Goal: Complete application form: Complete application form

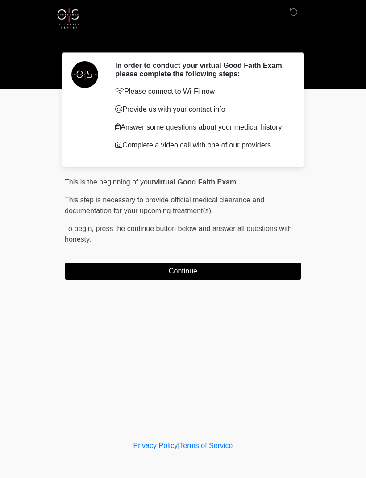
click at [229, 280] on button "Continue" at bounding box center [183, 271] width 237 height 17
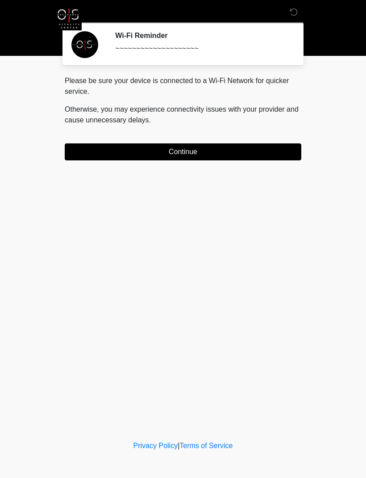
click at [252, 146] on button "Continue" at bounding box center [183, 151] width 237 height 17
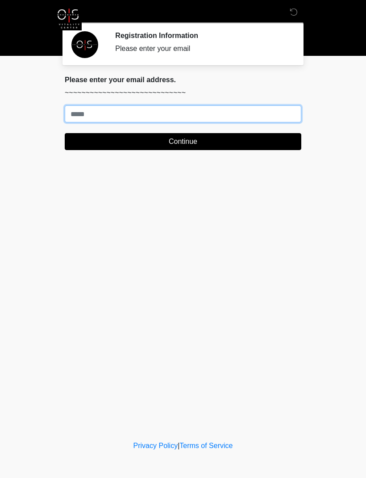
click at [239, 112] on input "Where should we email your treatment plan?" at bounding box center [183, 113] width 237 height 17
type input "**********"
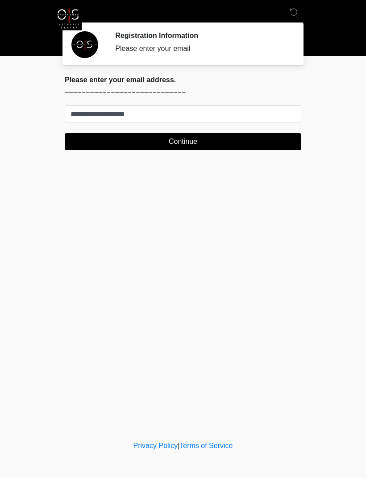
click at [204, 143] on button "Continue" at bounding box center [183, 141] width 237 height 17
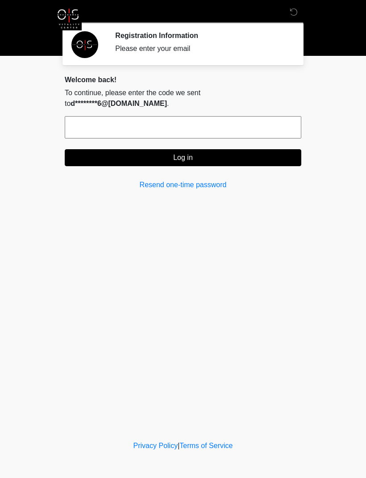
click at [97, 126] on input "text" at bounding box center [183, 127] width 237 height 22
type input "******"
click at [216, 159] on button "Log in" at bounding box center [183, 157] width 237 height 17
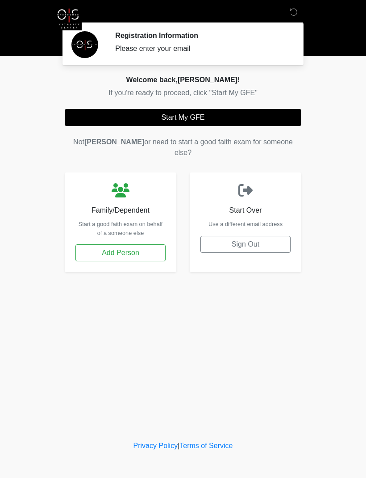
click at [203, 126] on button "Start My GFE" at bounding box center [183, 117] width 237 height 17
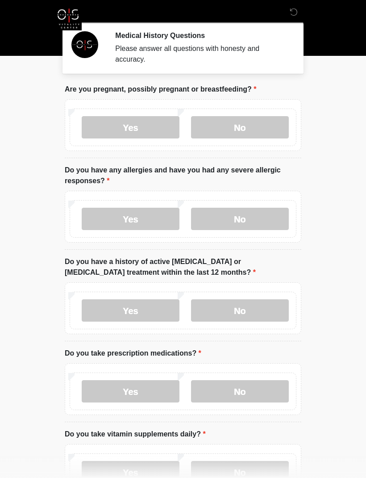
click at [262, 132] on label "No" at bounding box center [240, 127] width 98 height 22
click at [257, 223] on label "No" at bounding box center [240, 219] width 98 height 22
click at [259, 315] on label "No" at bounding box center [240, 310] width 98 height 22
click at [134, 391] on label "Yes" at bounding box center [131, 391] width 98 height 22
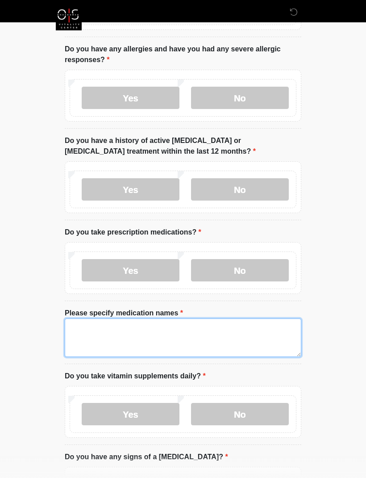
click at [86, 331] on textarea "Please specify medication names" at bounding box center [183, 337] width 237 height 38
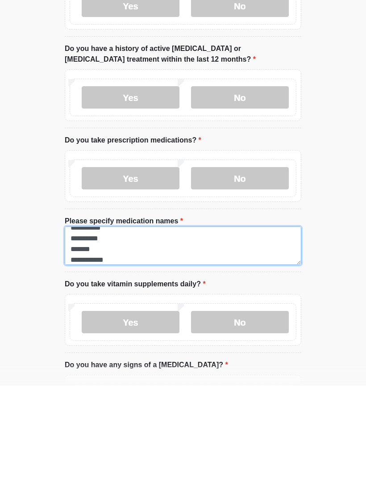
type textarea "**********"
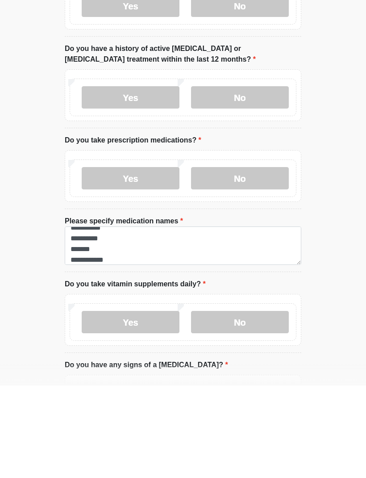
click at [155, 403] on label "Yes" at bounding box center [131, 414] width 98 height 22
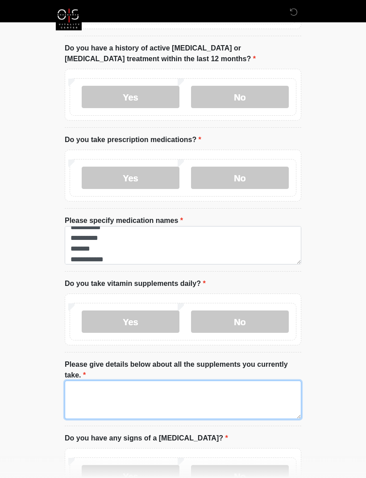
click at [87, 394] on textarea "Please give details below about all the supplements you currently take." at bounding box center [183, 400] width 237 height 38
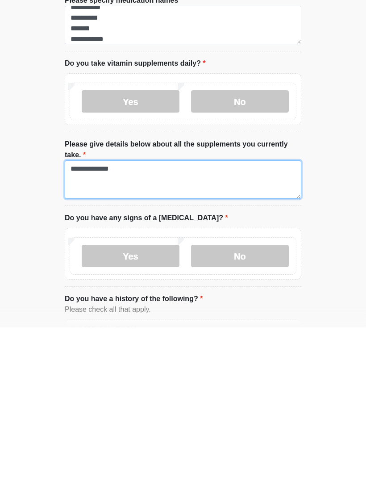
type textarea "**********"
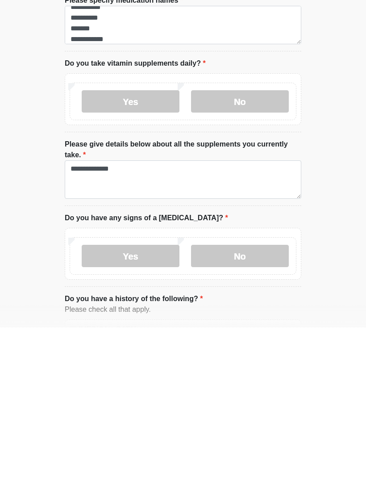
click at [265, 395] on label "No" at bounding box center [240, 406] width 98 height 22
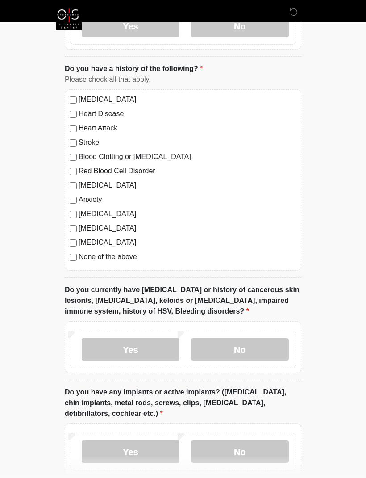
scroll to position [657, 0]
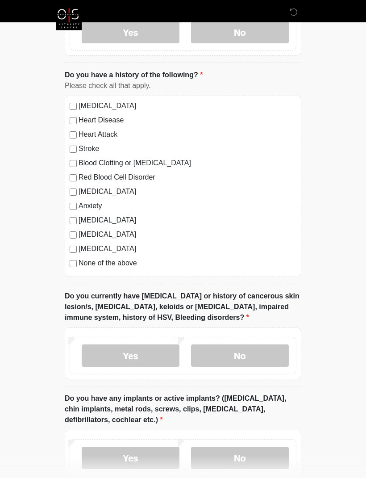
click at [251, 359] on label "No" at bounding box center [240, 356] width 98 height 22
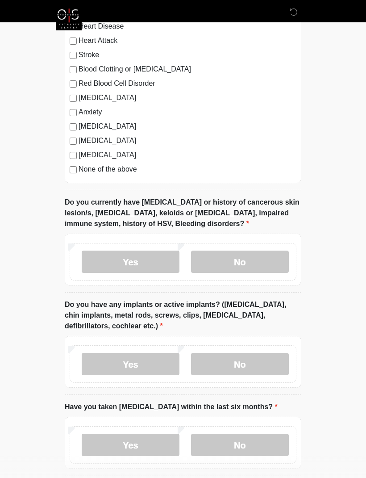
scroll to position [752, 0]
click at [140, 360] on label "Yes" at bounding box center [131, 363] width 98 height 22
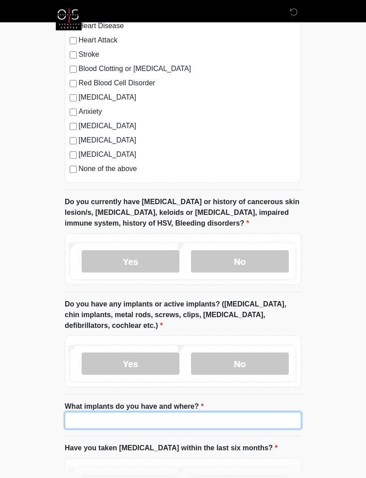
click at [105, 419] on input "What implants do you have and where?" at bounding box center [183, 420] width 237 height 17
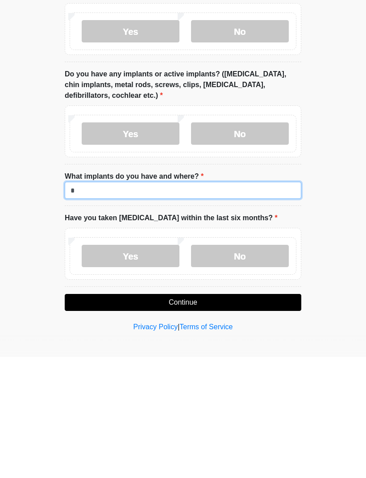
scroll to position [860, 0]
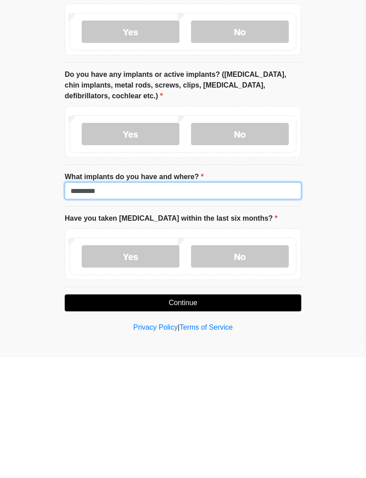
type input "*********"
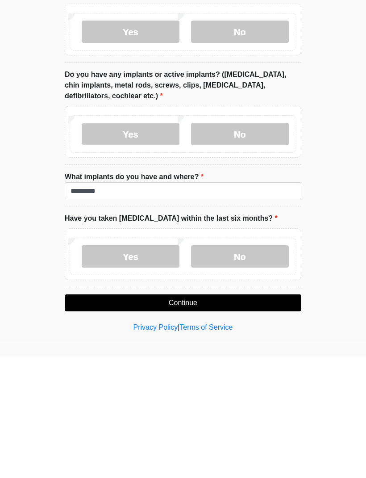
click at [236, 366] on label "No" at bounding box center [240, 377] width 98 height 22
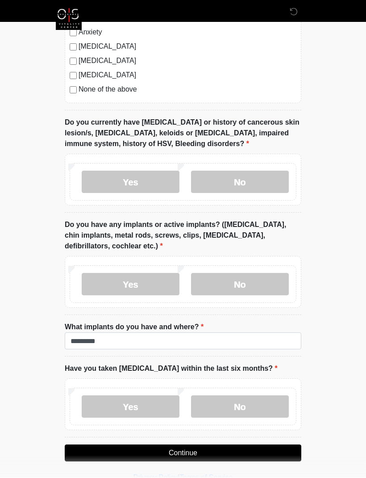
click at [194, 447] on button "Continue" at bounding box center [183, 453] width 237 height 17
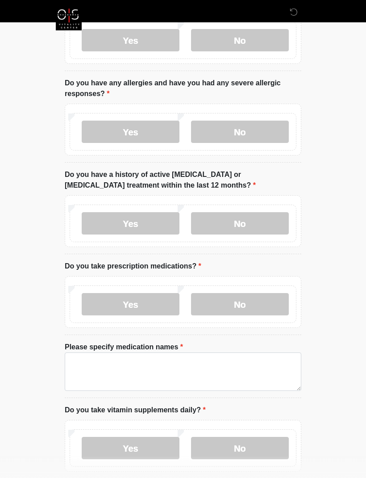
scroll to position [0, 0]
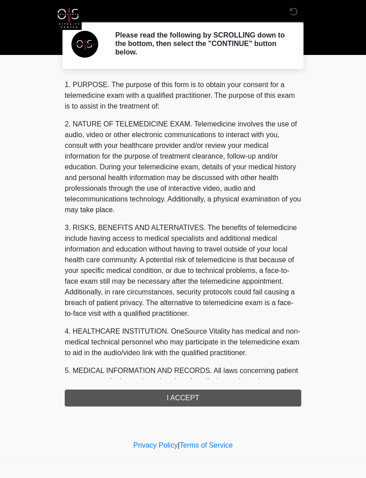
click at [202, 402] on div "1. PURPOSE. The purpose of this form is to obtain your consent for a telemedici…" at bounding box center [183, 243] width 237 height 327
click at [183, 402] on div "1. PURPOSE. The purpose of this form is to obtain your consent for a telemedici…" at bounding box center [183, 243] width 237 height 327
click at [192, 397] on div "1. PURPOSE. The purpose of this form is to obtain your consent for a telemedici…" at bounding box center [183, 243] width 237 height 327
click at [220, 275] on p "3. RISKS, BENEFITS AND ALTERNATIVES. The benefits of telemedicine include havin…" at bounding box center [183, 271] width 237 height 96
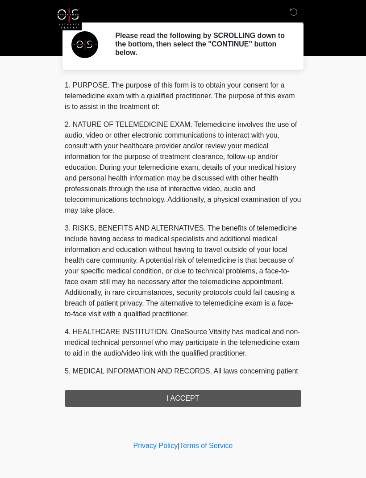
click at [196, 54] on h2 "Please read the following by SCROLLING down to the bottom, then select the "CON…" at bounding box center [201, 44] width 173 height 26
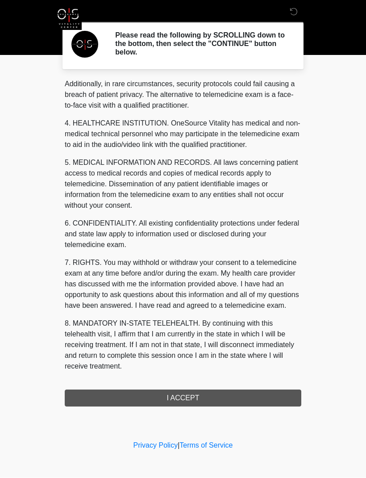
scroll to position [240, 0]
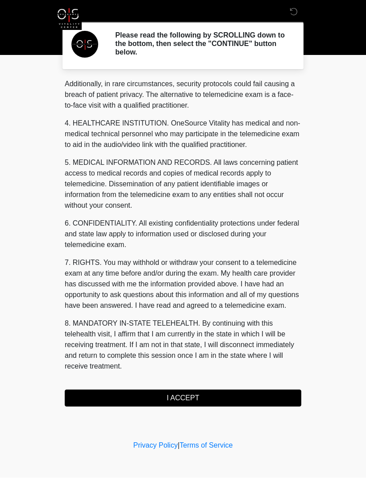
click at [214, 394] on button "I ACCEPT" at bounding box center [183, 398] width 237 height 17
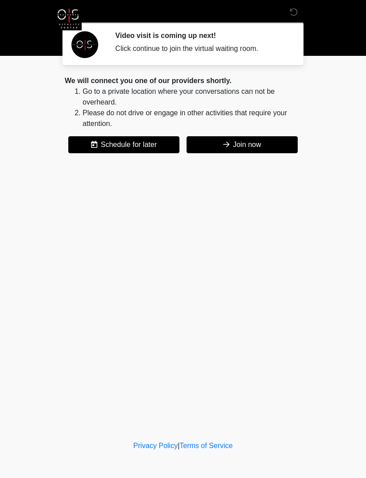
click at [254, 145] on button "Join now" at bounding box center [242, 144] width 111 height 17
